Goal: Task Accomplishment & Management: Manage account settings

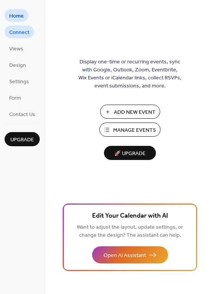
click at [26, 33] on span "Connect" at bounding box center [19, 33] width 20 height 8
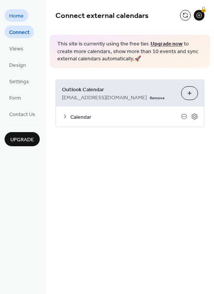
click at [14, 19] on span "Home" at bounding box center [16, 16] width 14 height 8
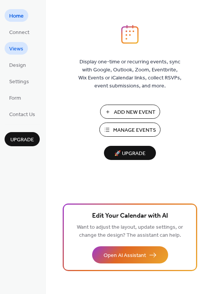
click at [16, 50] on span "Views" at bounding box center [16, 49] width 14 height 8
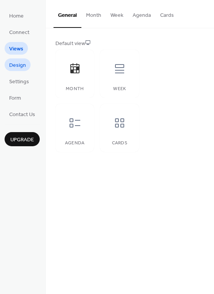
click at [14, 65] on span "Design" at bounding box center [17, 65] width 17 height 8
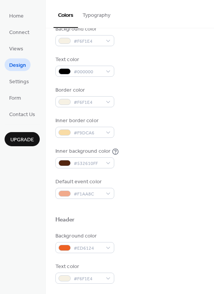
scroll to position [88, 0]
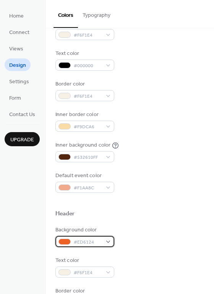
click at [66, 240] on div at bounding box center [64, 241] width 12 height 6
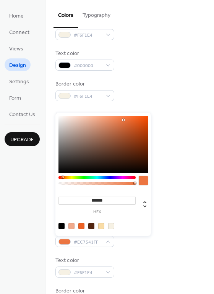
drag, startPoint x: 133, startPoint y: 119, endPoint x: 121, endPoint y: 121, distance: 12.4
click at [121, 121] on div at bounding box center [102, 144] width 89 height 57
type input "*******"
click at [155, 70] on div "Text color #000000" at bounding box center [129, 60] width 149 height 21
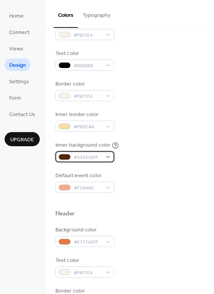
click at [64, 157] on div at bounding box center [64, 157] width 12 height 6
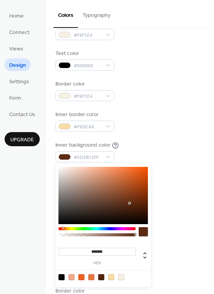
click at [129, 203] on div at bounding box center [102, 195] width 89 height 57
click at [129, 202] on div at bounding box center [130, 203] width 2 height 2
drag, startPoint x: 129, startPoint y: 201, endPoint x: 129, endPoint y: 196, distance: 5.0
click at [129, 196] on div at bounding box center [130, 196] width 2 height 2
drag, startPoint x: 129, startPoint y: 196, endPoint x: 129, endPoint y: 189, distance: 6.9
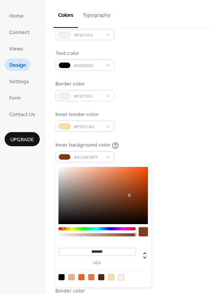
click at [129, 194] on div at bounding box center [129, 195] width 2 height 2
drag, startPoint x: 129, startPoint y: 189, endPoint x: 127, endPoint y: 183, distance: 6.3
click at [127, 183] on div at bounding box center [128, 183] width 2 height 2
drag, startPoint x: 126, startPoint y: 186, endPoint x: 122, endPoint y: 199, distance: 13.5
click at [122, 199] on div at bounding box center [102, 195] width 89 height 57
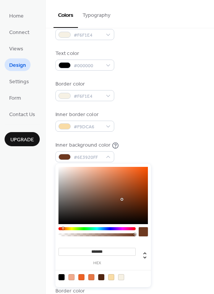
click at [121, 199] on div at bounding box center [122, 199] width 2 height 2
drag, startPoint x: 120, startPoint y: 199, endPoint x: 116, endPoint y: 198, distance: 4.6
click at [116, 198] on div at bounding box center [117, 199] width 2 height 2
drag, startPoint x: 115, startPoint y: 199, endPoint x: 119, endPoint y: 199, distance: 3.8
click at [119, 199] on div at bounding box center [120, 199] width 2 height 2
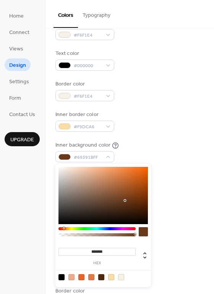
drag, startPoint x: 119, startPoint y: 199, endPoint x: 125, endPoint y: 200, distance: 5.8
click at [125, 200] on div at bounding box center [125, 200] width 2 height 2
drag, startPoint x: 125, startPoint y: 200, endPoint x: 132, endPoint y: 200, distance: 6.1
click at [130, 200] on div at bounding box center [129, 201] width 2 height 2
drag, startPoint x: 132, startPoint y: 200, endPoint x: 134, endPoint y: 206, distance: 5.7
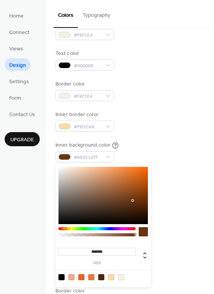
click at [133, 201] on div at bounding box center [133, 200] width 2 height 2
drag, startPoint x: 133, startPoint y: 205, endPoint x: 124, endPoint y: 205, distance: 9.2
click at [121, 201] on div at bounding box center [122, 202] width 2 height 2
type input "***"
drag, startPoint x: 134, startPoint y: 234, endPoint x: 126, endPoint y: 234, distance: 8.0
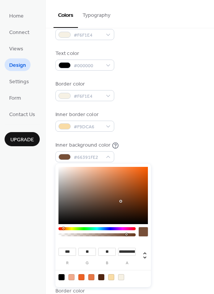
click at [126, 234] on div at bounding box center [126, 234] width 2 height 2
type input "*"
drag, startPoint x: 126, startPoint y: 234, endPoint x: 135, endPoint y: 235, distance: 8.4
click at [135, 235] on div at bounding box center [134, 234] width 2 height 2
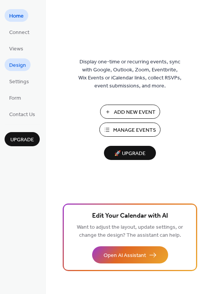
click at [22, 64] on span "Design" at bounding box center [17, 65] width 17 height 8
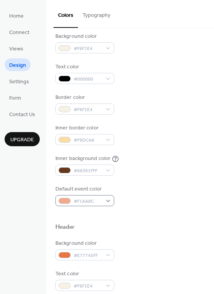
scroll to position [79, 0]
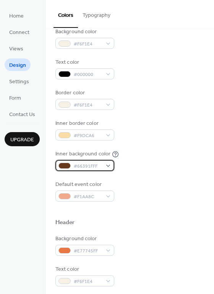
click at [67, 164] on div at bounding box center [64, 165] width 12 height 6
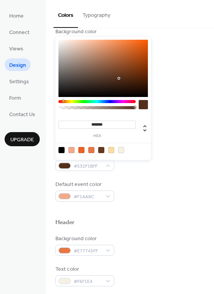
click at [119, 78] on div at bounding box center [102, 68] width 89 height 57
type input "*******"
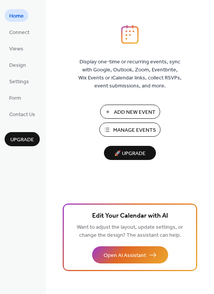
click at [146, 126] on span "Manage Events" at bounding box center [134, 130] width 43 height 8
